Goal: Transaction & Acquisition: Purchase product/service

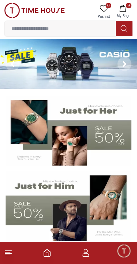
click at [36, 31] on input at bounding box center [60, 29] width 111 height 14
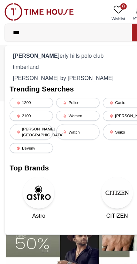
type input "***"
click at [27, 50] on div "[PERSON_NAME] hills polo club" at bounding box center [69, 49] width 120 height 10
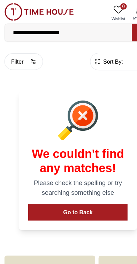
click at [25, 55] on button "Filter" at bounding box center [21, 54] width 34 height 15
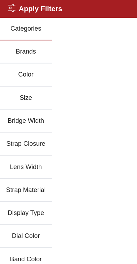
click at [22, 68] on button "Color" at bounding box center [23, 66] width 46 height 20
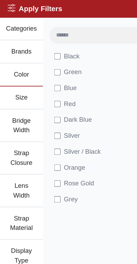
click at [63, 49] on span "Black" at bounding box center [63, 49] width 14 height 8
click at [10, 3] on icon at bounding box center [10, 6] width 7 height 7
click at [20, 11] on h2 "Apply Filters" at bounding box center [31, 8] width 48 height 10
click at [18, 45] on button "Brands" at bounding box center [19, 46] width 38 height 20
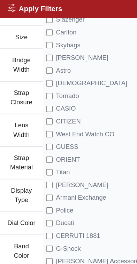
scroll to position [54, 0]
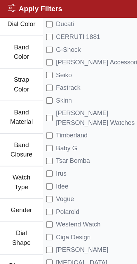
scroll to position [228, 0]
click at [16, 187] on button "Gender" at bounding box center [19, 185] width 38 height 20
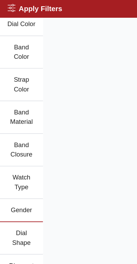
click at [15, 184] on button "Gender" at bounding box center [19, 185] width 38 height 20
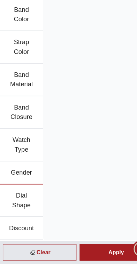
scroll to position [80, 0]
click at [102, 247] on div "Apply" at bounding box center [102, 254] width 64 height 15
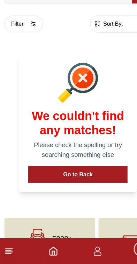
click at [75, 179] on button "Go to Back" at bounding box center [68, 186] width 87 height 15
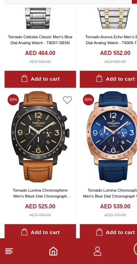
scroll to position [691, 0]
